Goal: Transaction & Acquisition: Obtain resource

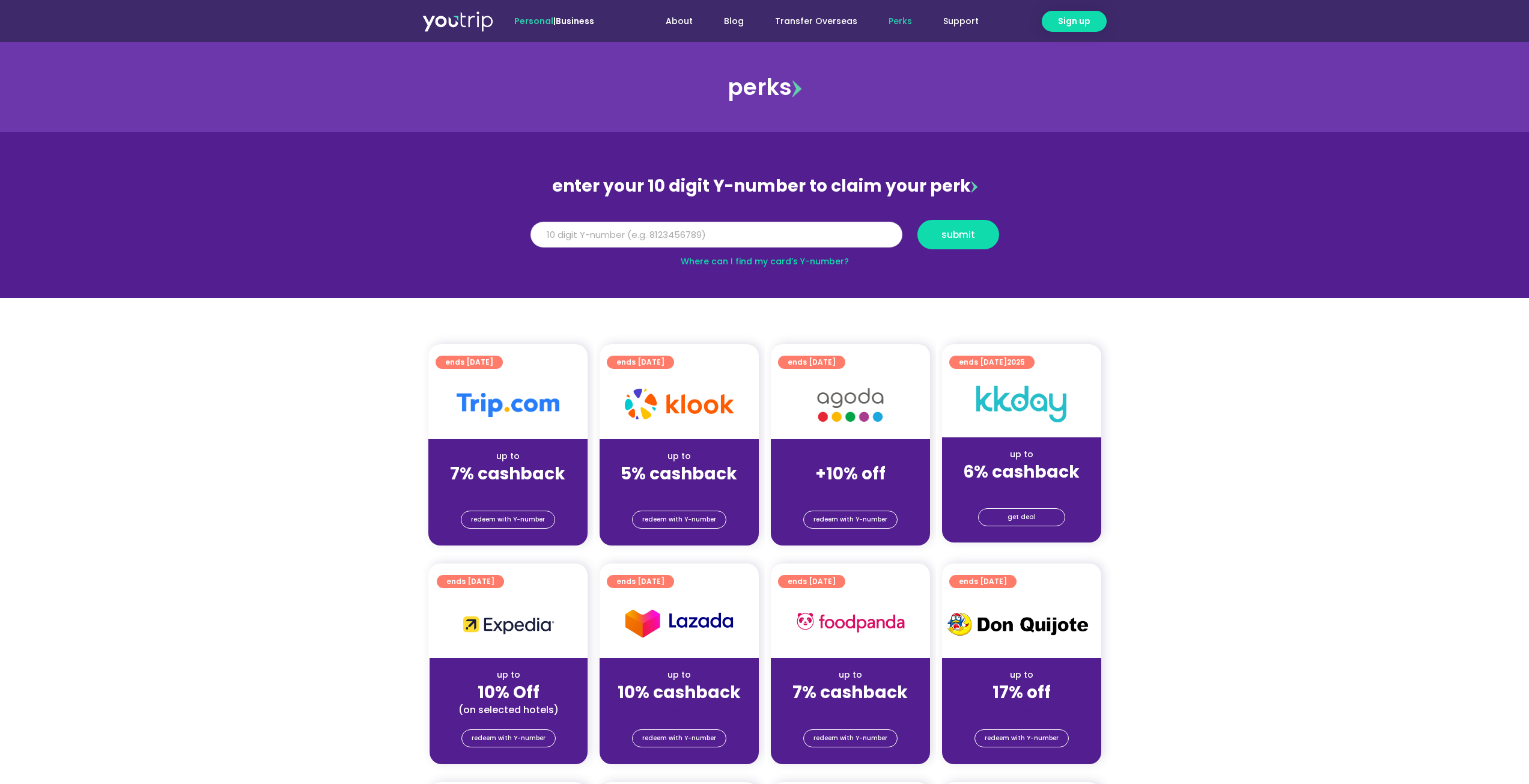
drag, startPoint x: 0, startPoint y: 0, endPoint x: 770, endPoint y: 231, distance: 803.9
click at [770, 231] on input "Y Number" at bounding box center [717, 234] width 372 height 27
click at [769, 262] on link "Where can I find my card’s Y-number?" at bounding box center [764, 261] width 168 height 12
click at [680, 230] on input "Y Number" at bounding box center [717, 234] width 372 height 27
type input "8178123805"
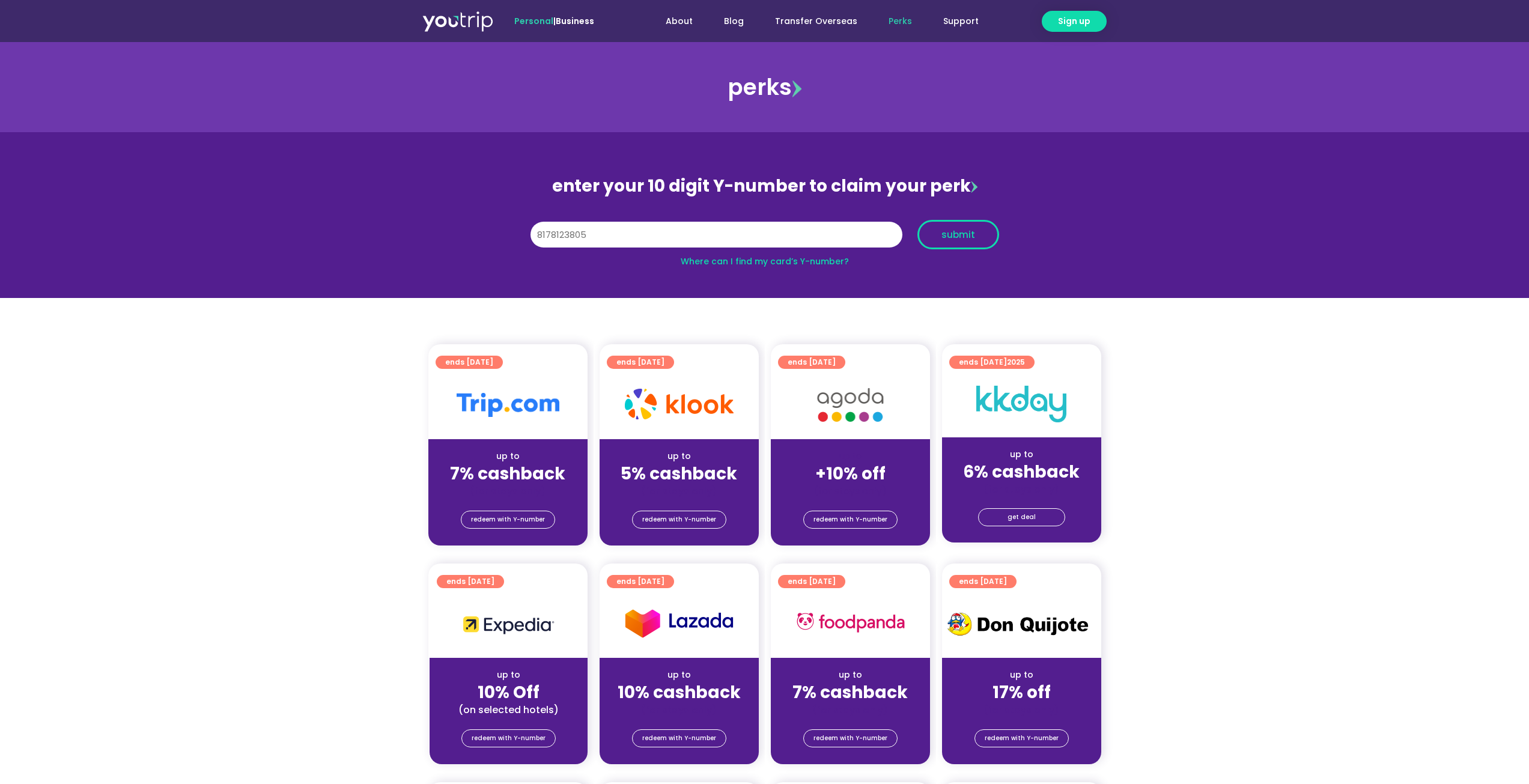
click at [955, 246] on button "submit" at bounding box center [958, 234] width 82 height 29
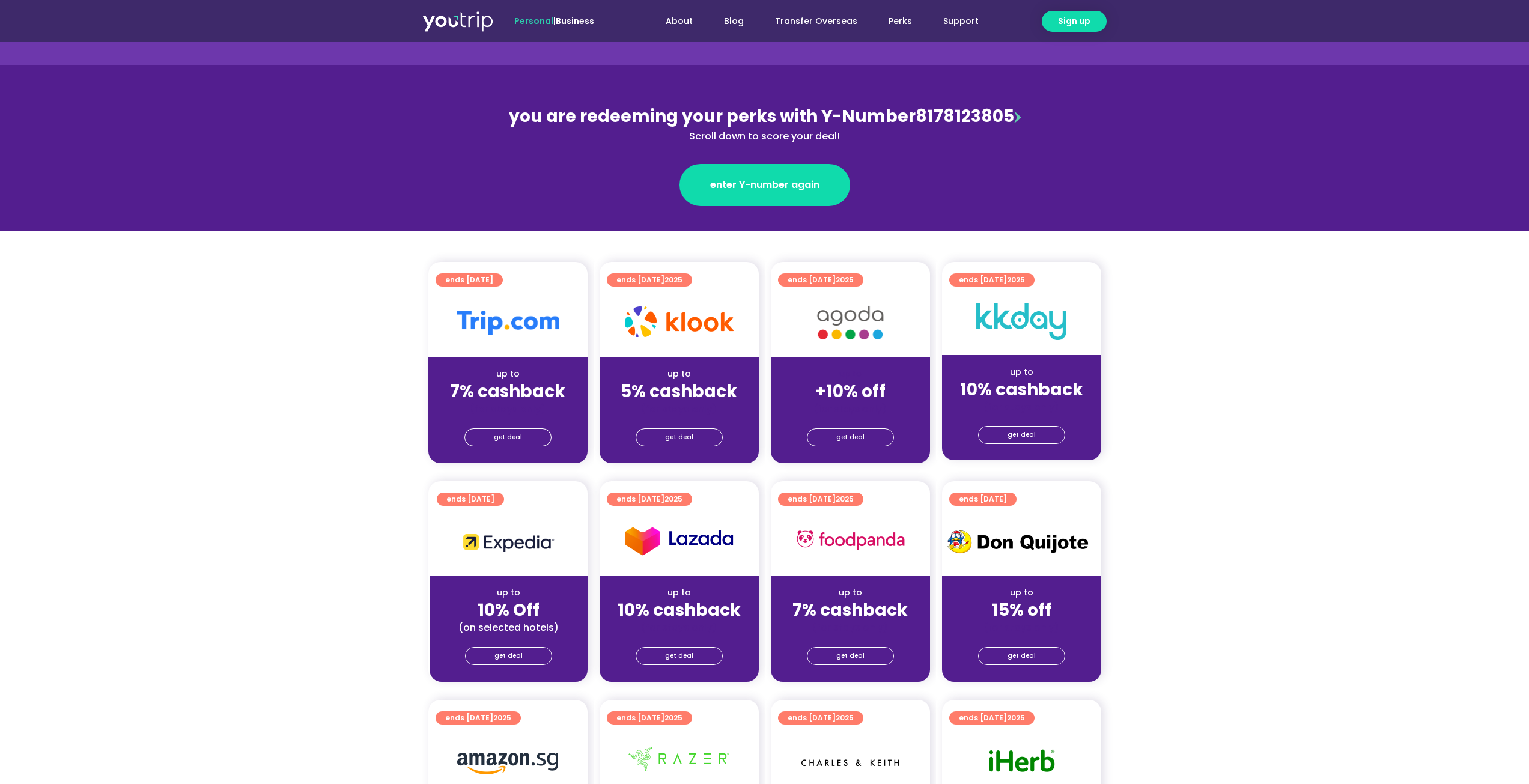
scroll to position [120, 0]
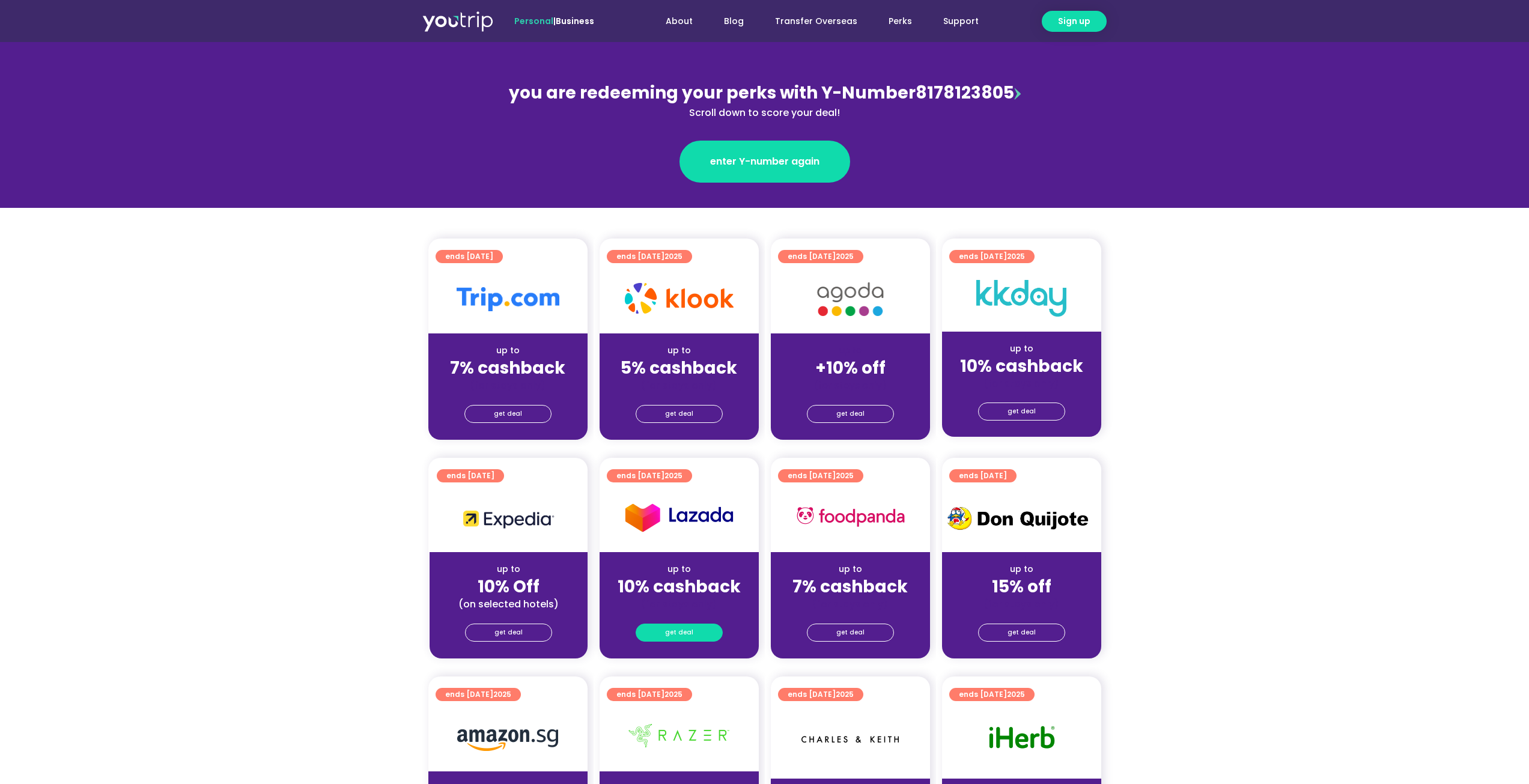
click at [685, 628] on span "get deal" at bounding box center [679, 632] width 28 height 17
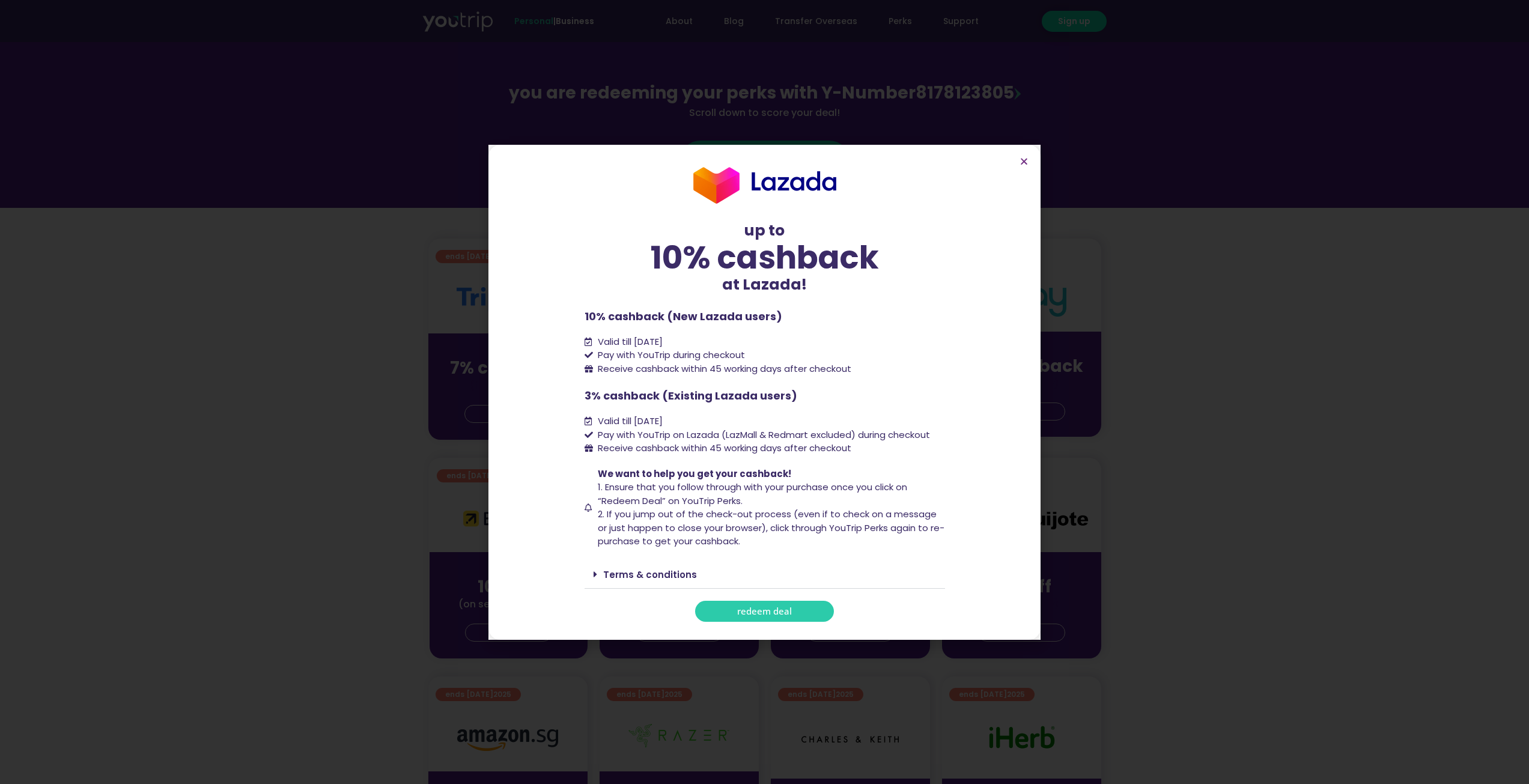
click at [773, 613] on span "redeem deal" at bounding box center [764, 611] width 54 height 9
